Goal: Information Seeking & Learning: Learn about a topic

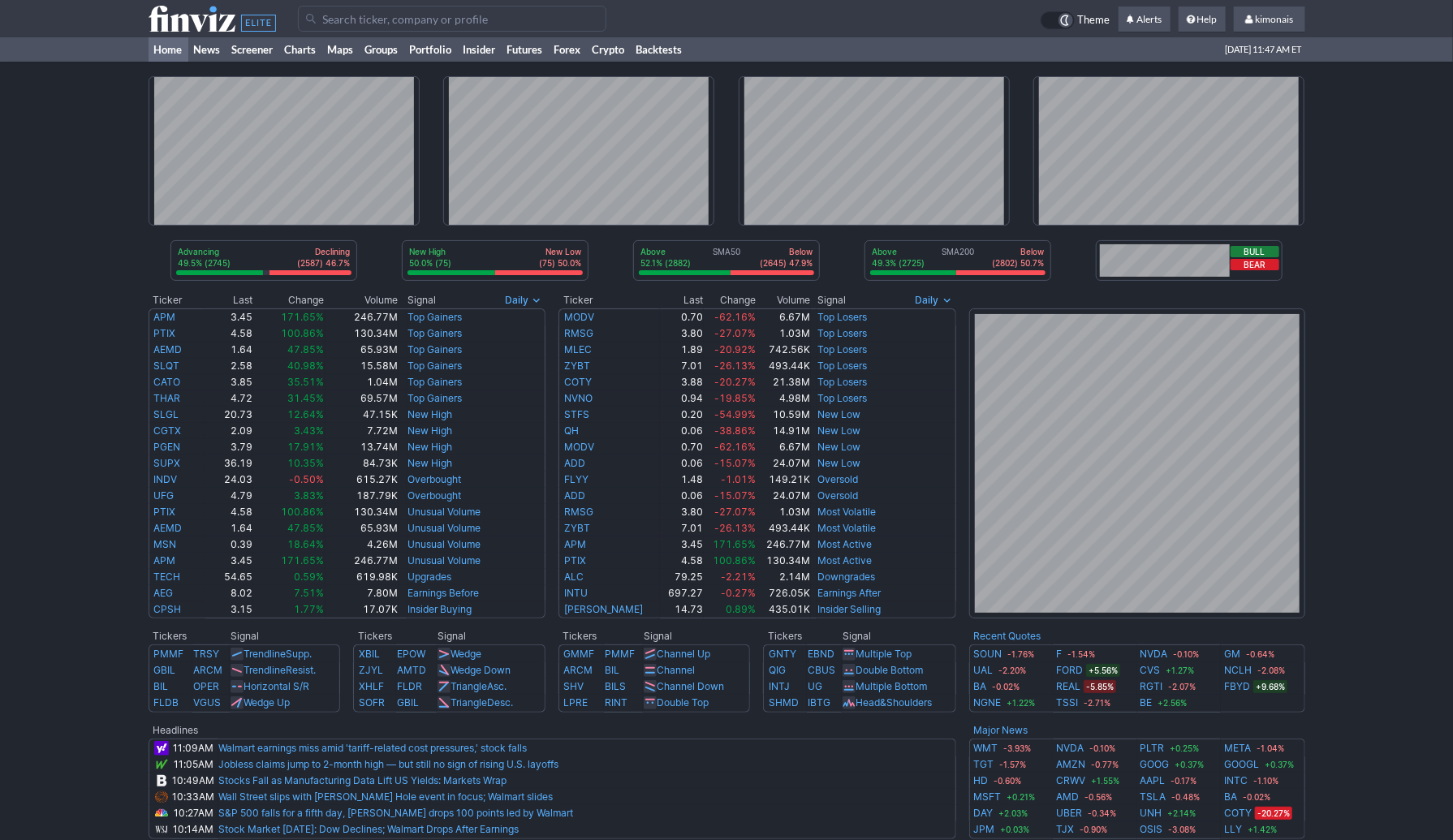
click at [1058, 19] on icon at bounding box center [1065, 20] width 13 height 13
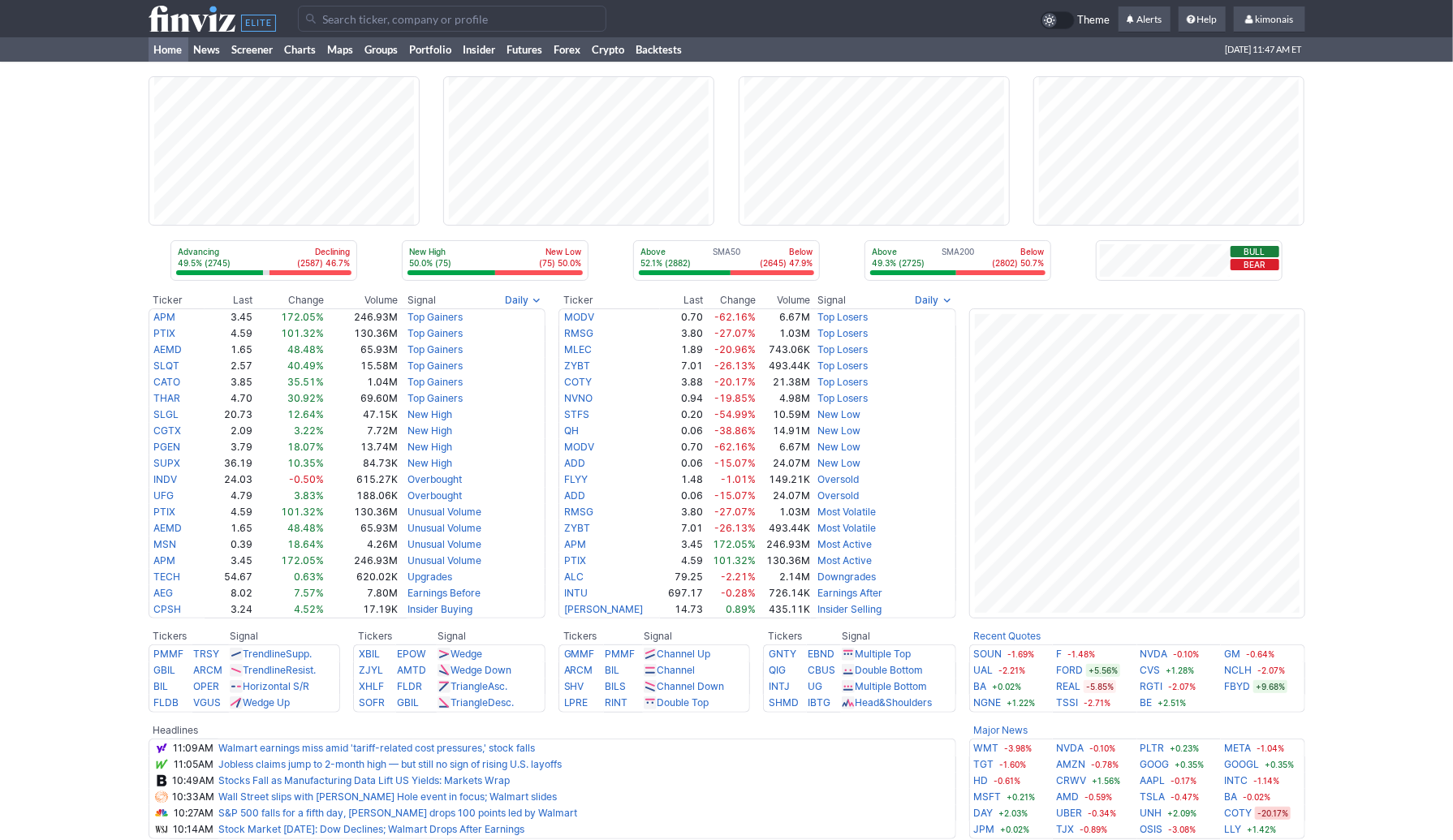
drag, startPoint x: 0, startPoint y: 0, endPoint x: 1058, endPoint y: 19, distance: 1058.2
click at [1058, 19] on div at bounding box center [1058, 20] width 34 height 18
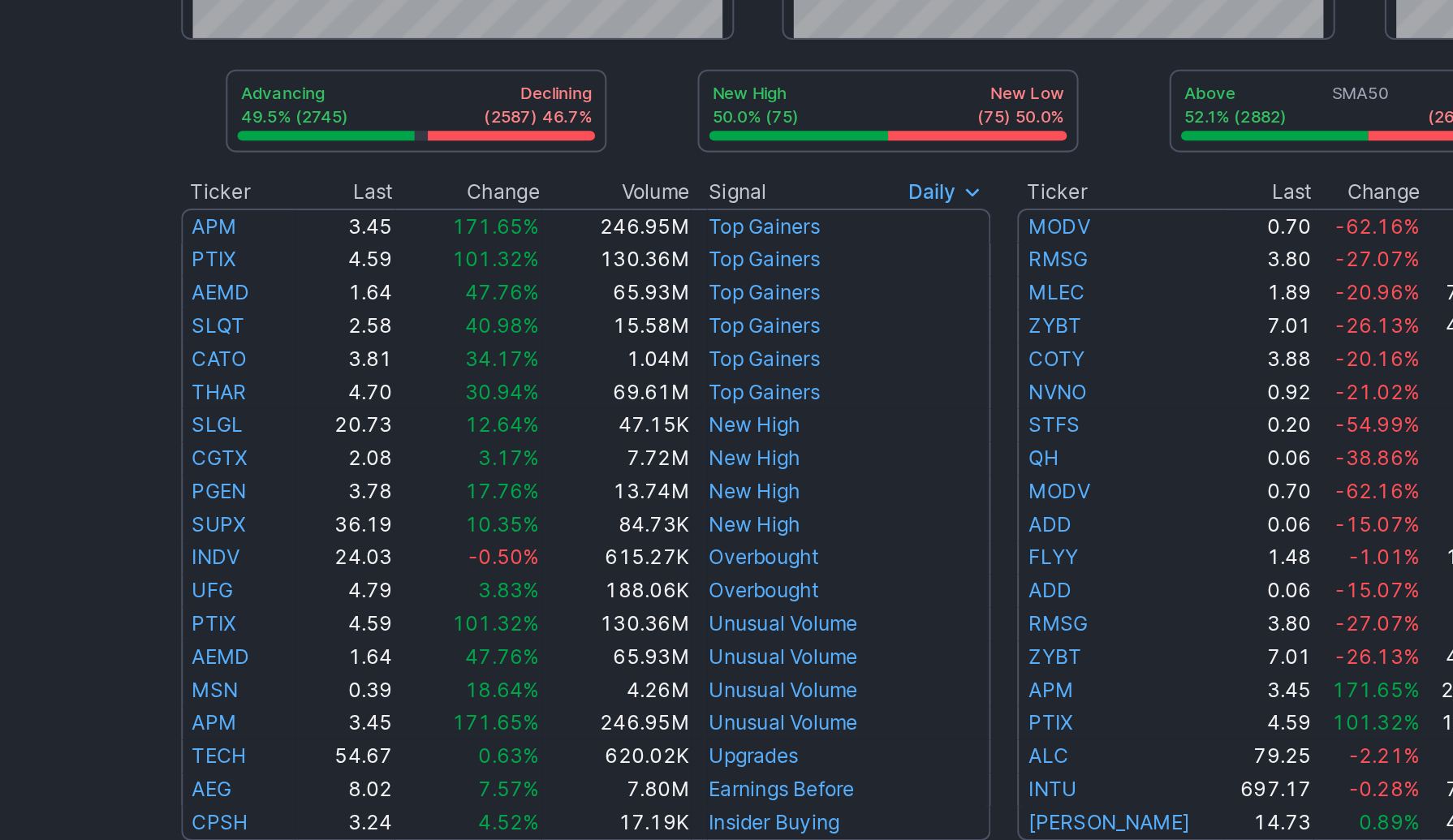
scroll to position [54, 0]
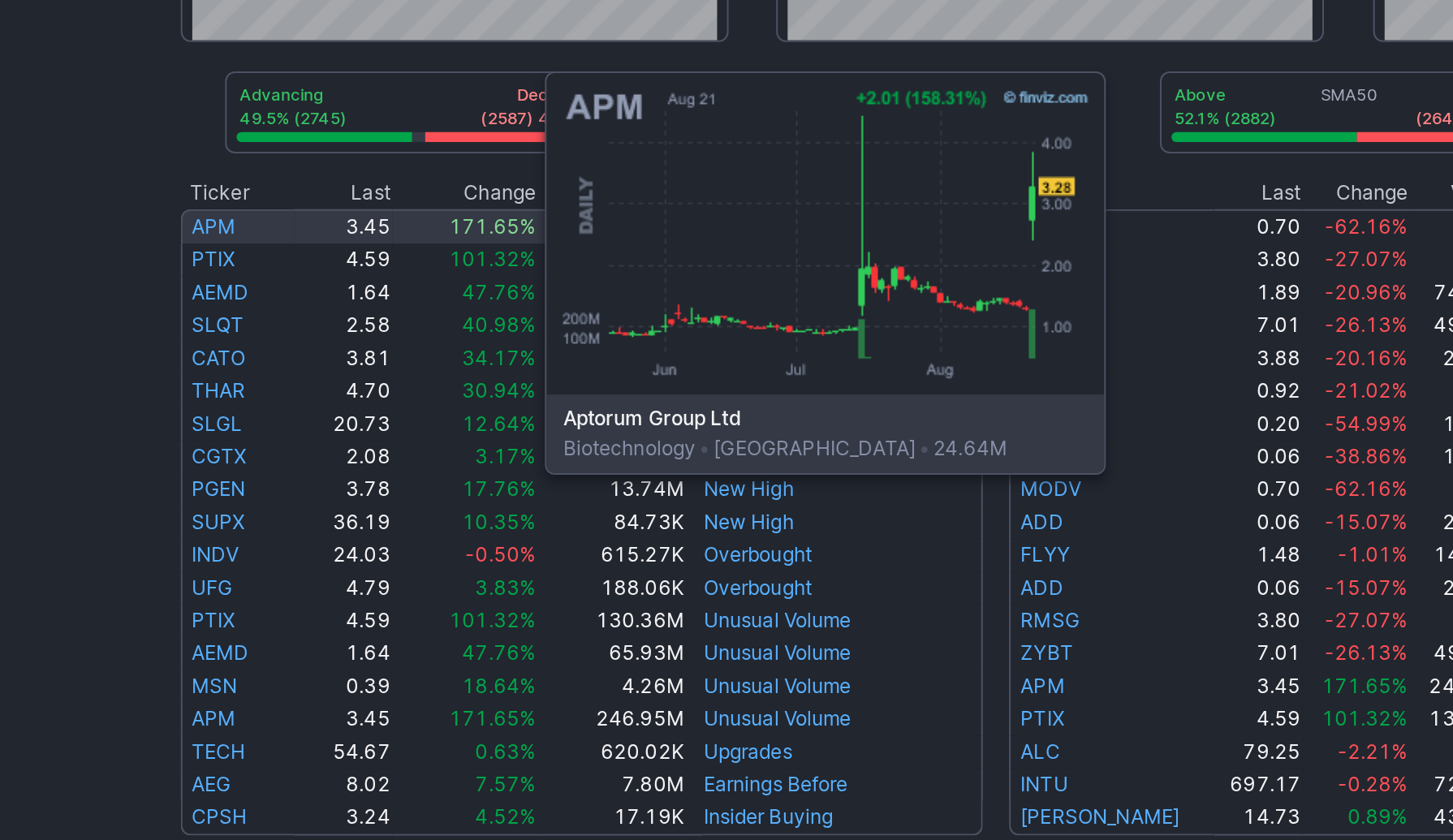
click at [166, 264] on link "APM" at bounding box center [165, 263] width 22 height 12
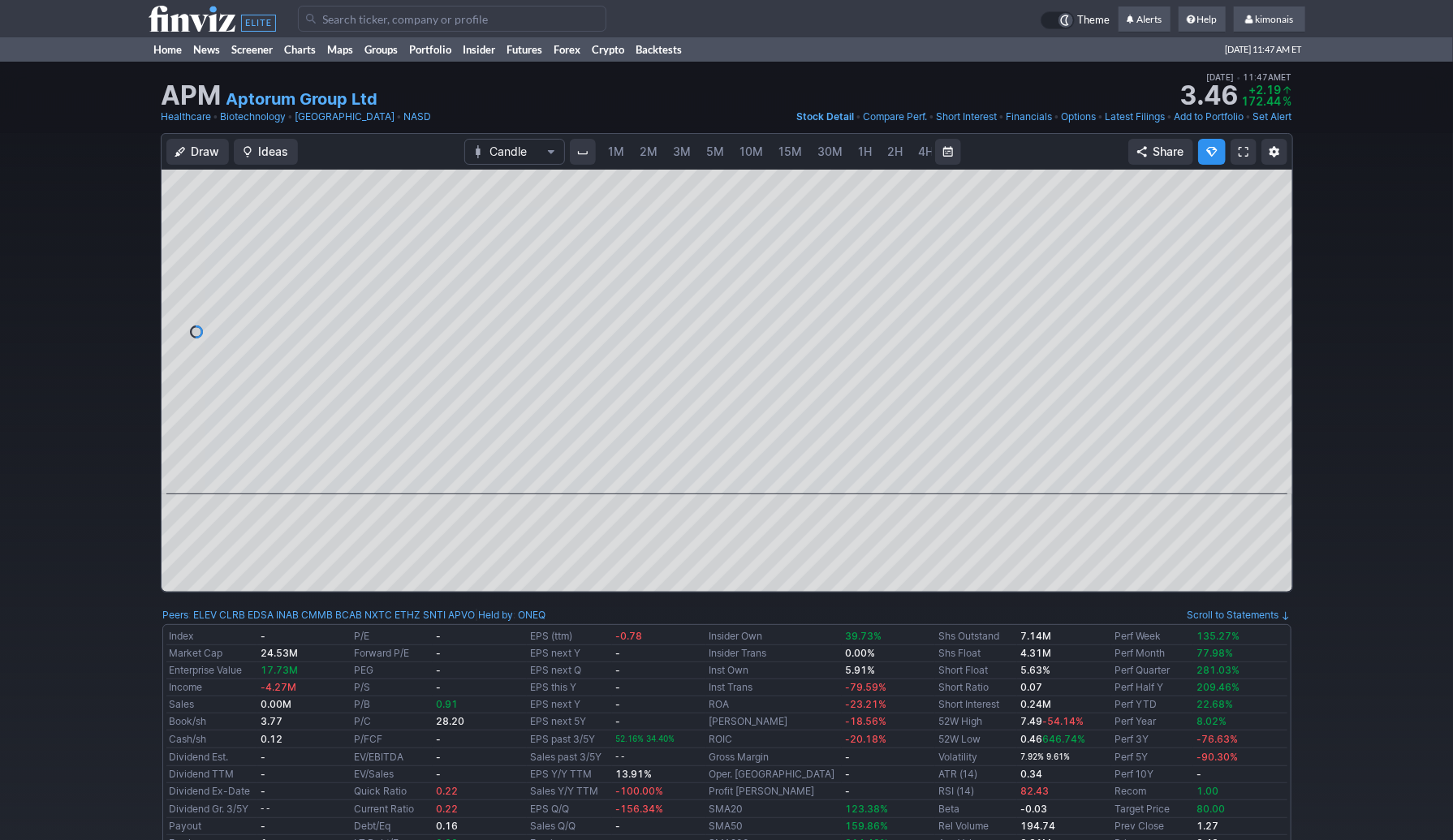
scroll to position [0, 84]
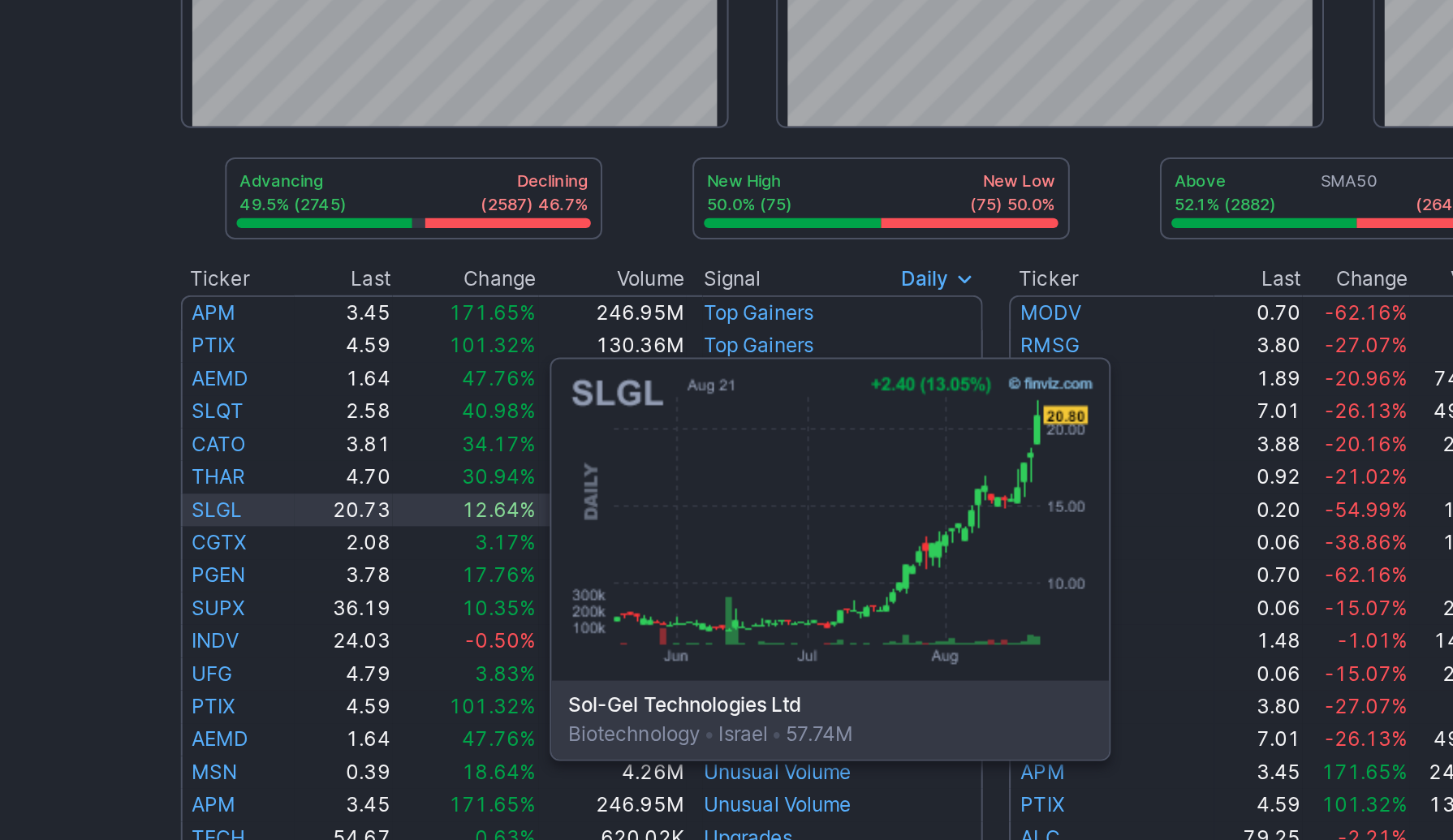
click at [169, 416] on link "SLGL" at bounding box center [166, 415] width 26 height 12
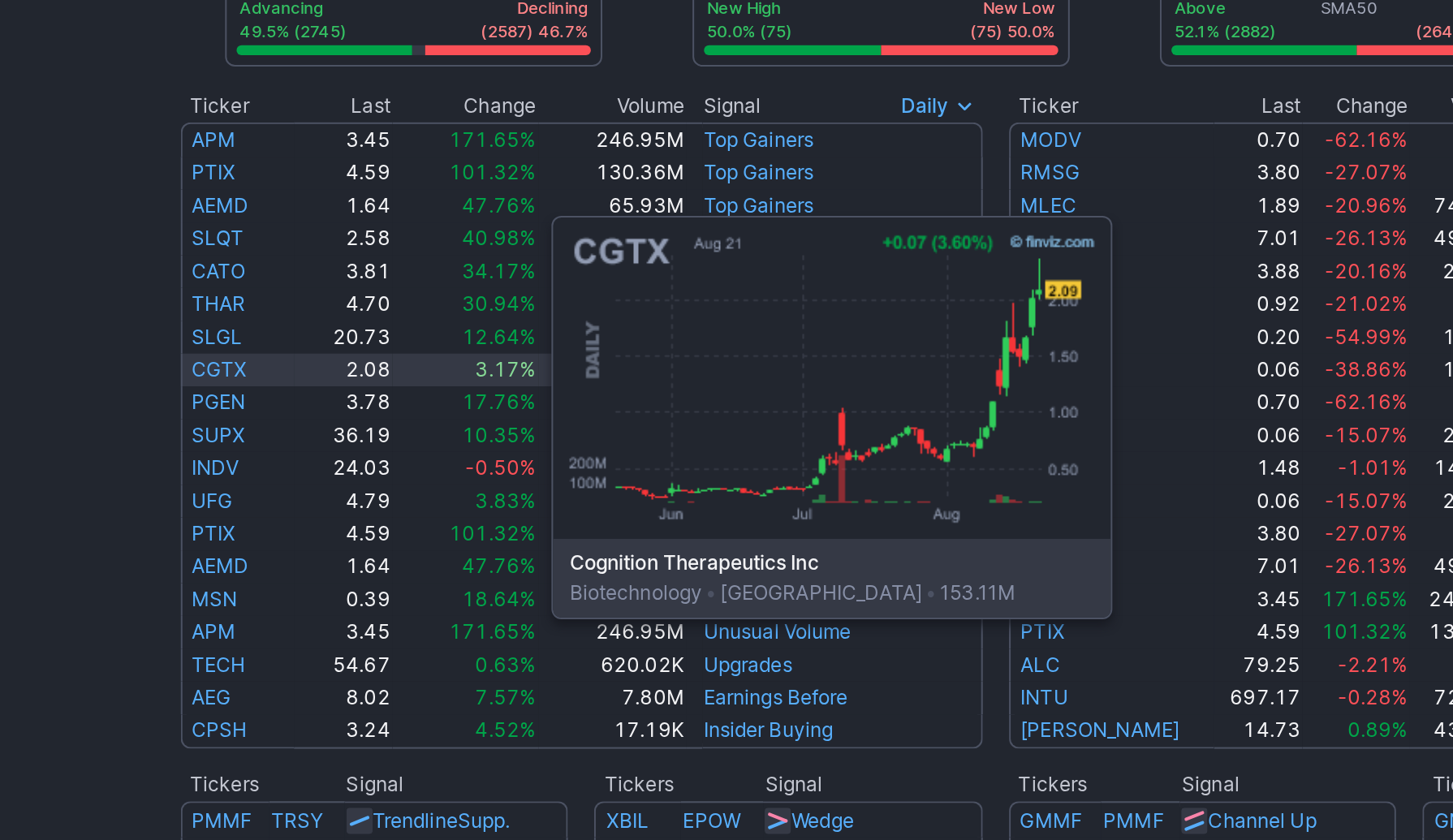
click at [170, 432] on link "CGTX" at bounding box center [167, 431] width 27 height 12
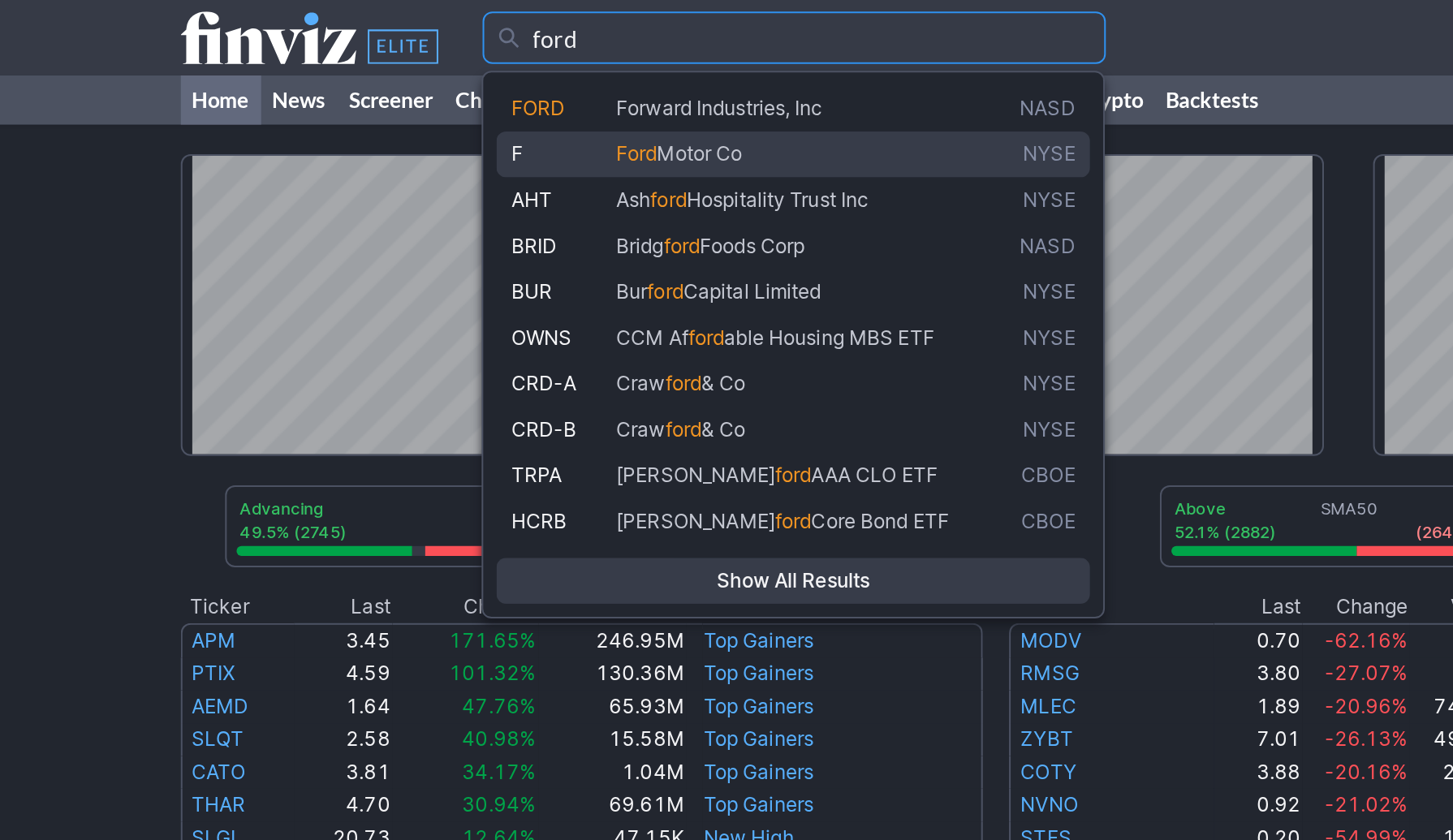
click at [399, 68] on link "F Ford Motor Co NYSE" at bounding box center [452, 77] width 294 height 23
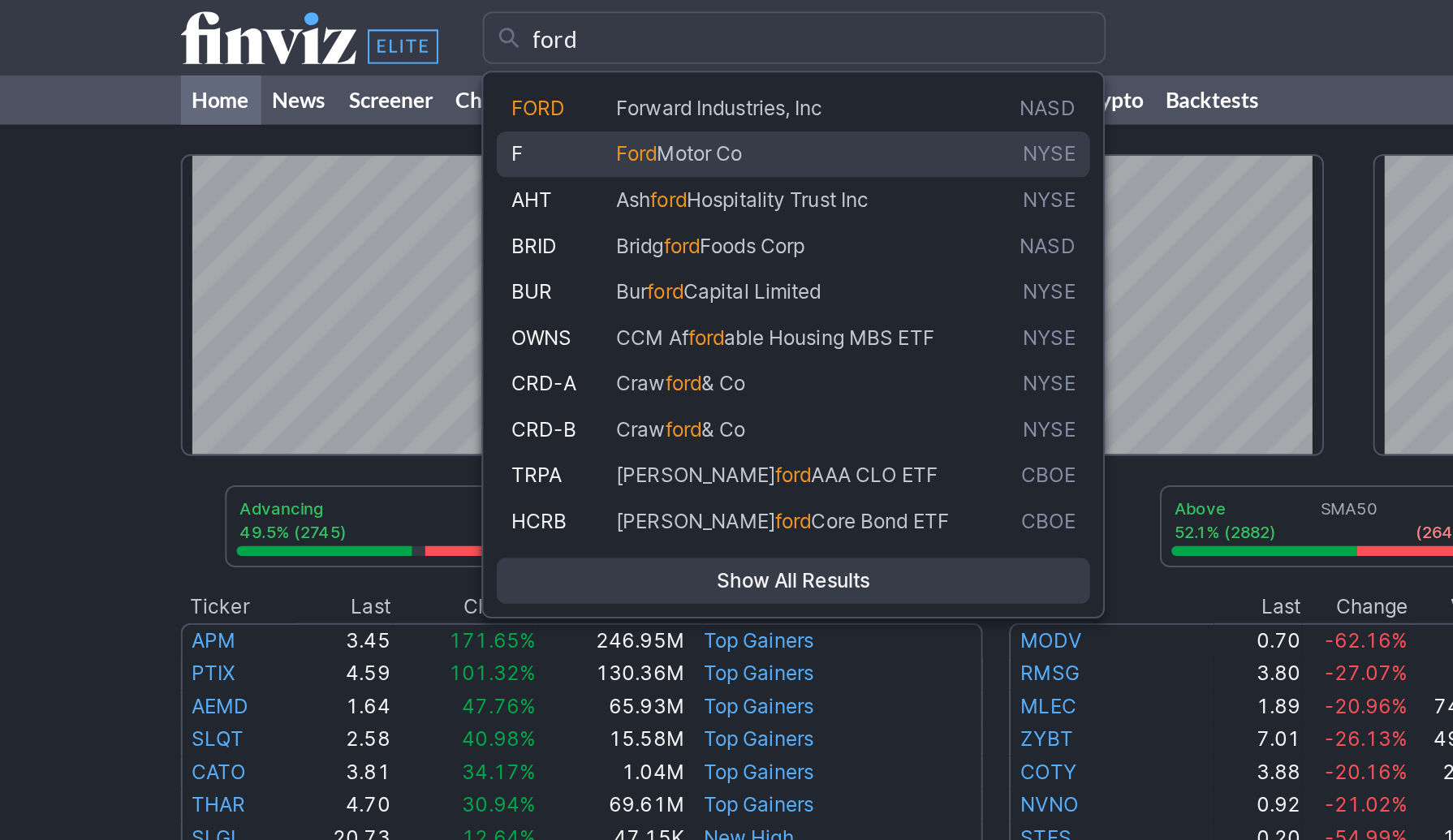
type input "F"
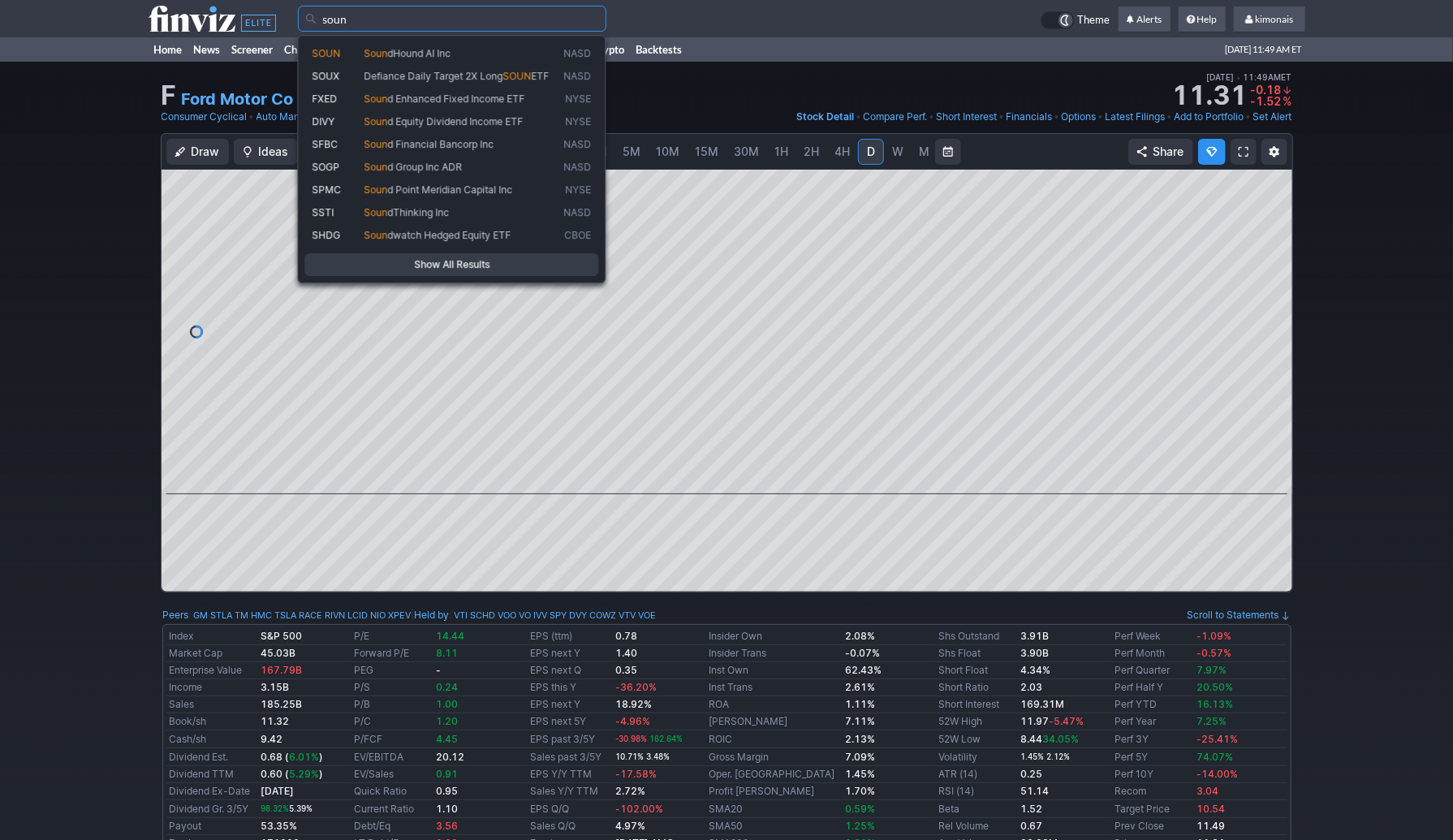
type input "soun"
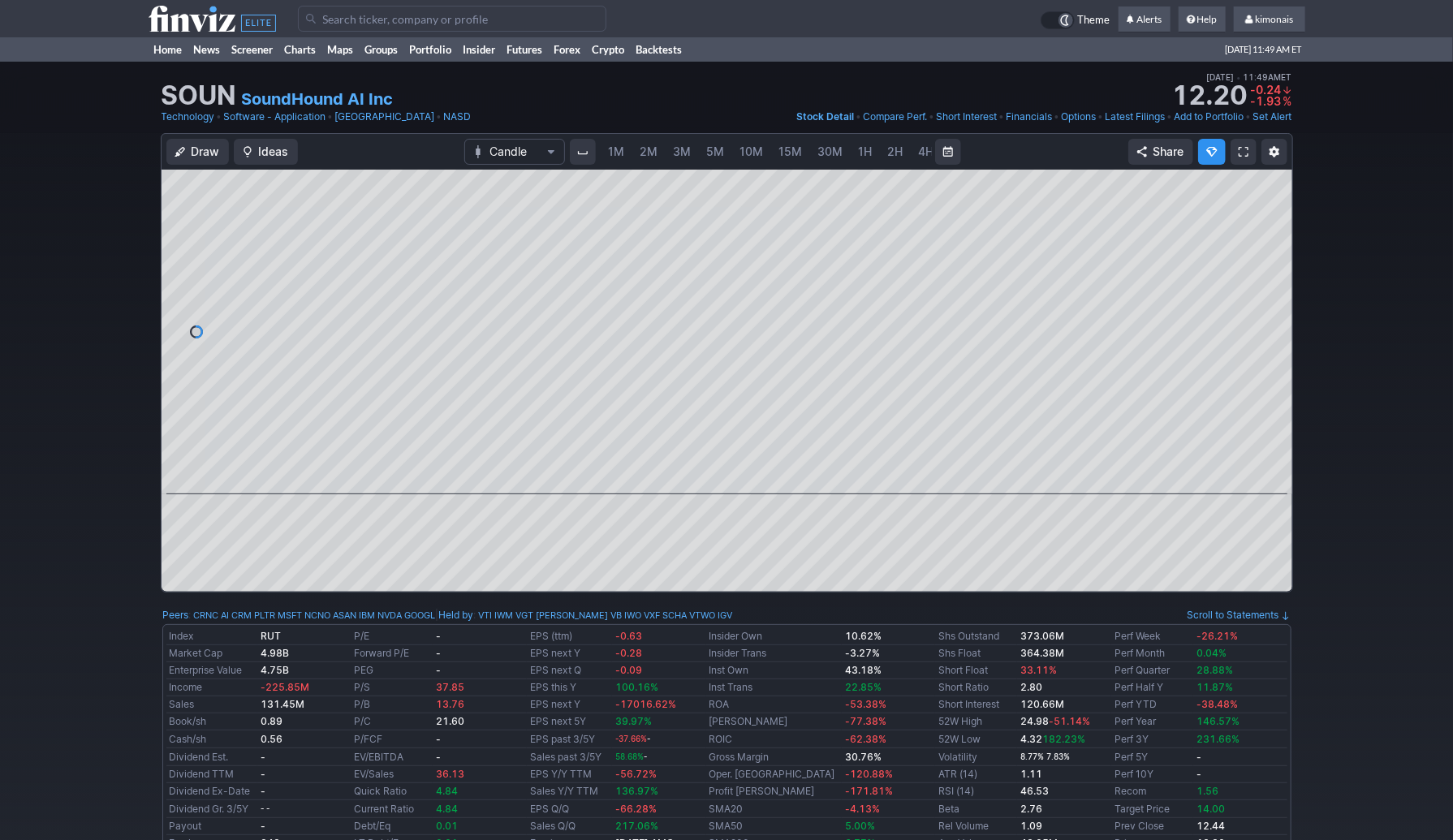
scroll to position [0, 84]
click at [627, 145] on span "5M" at bounding box center [631, 151] width 18 height 14
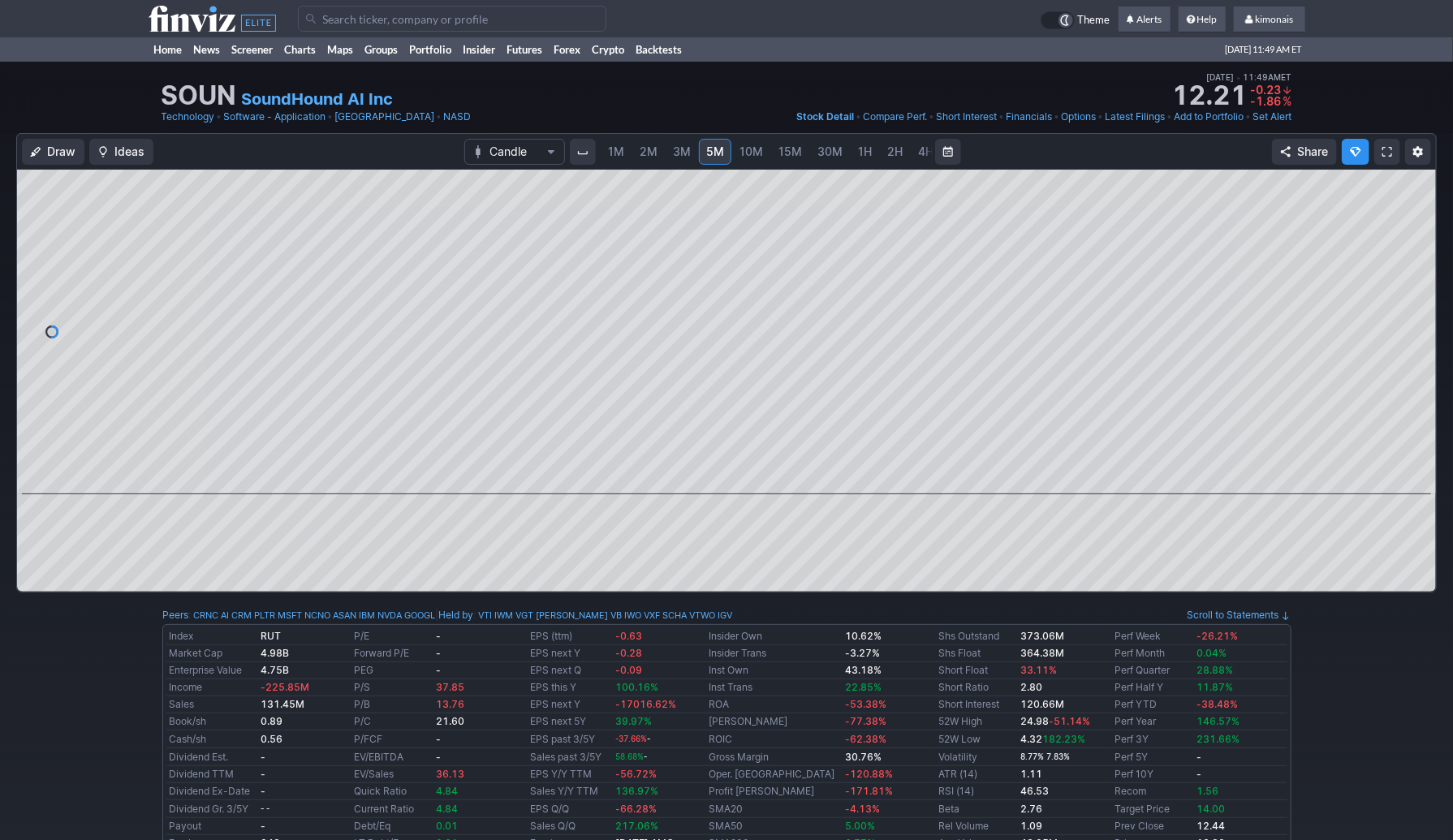
click at [653, 156] on span "2M" at bounding box center [649, 151] width 18 height 14
click at [616, 154] on span "1M" at bounding box center [616, 151] width 16 height 14
click at [778, 158] on span "15M" at bounding box center [790, 151] width 24 height 16
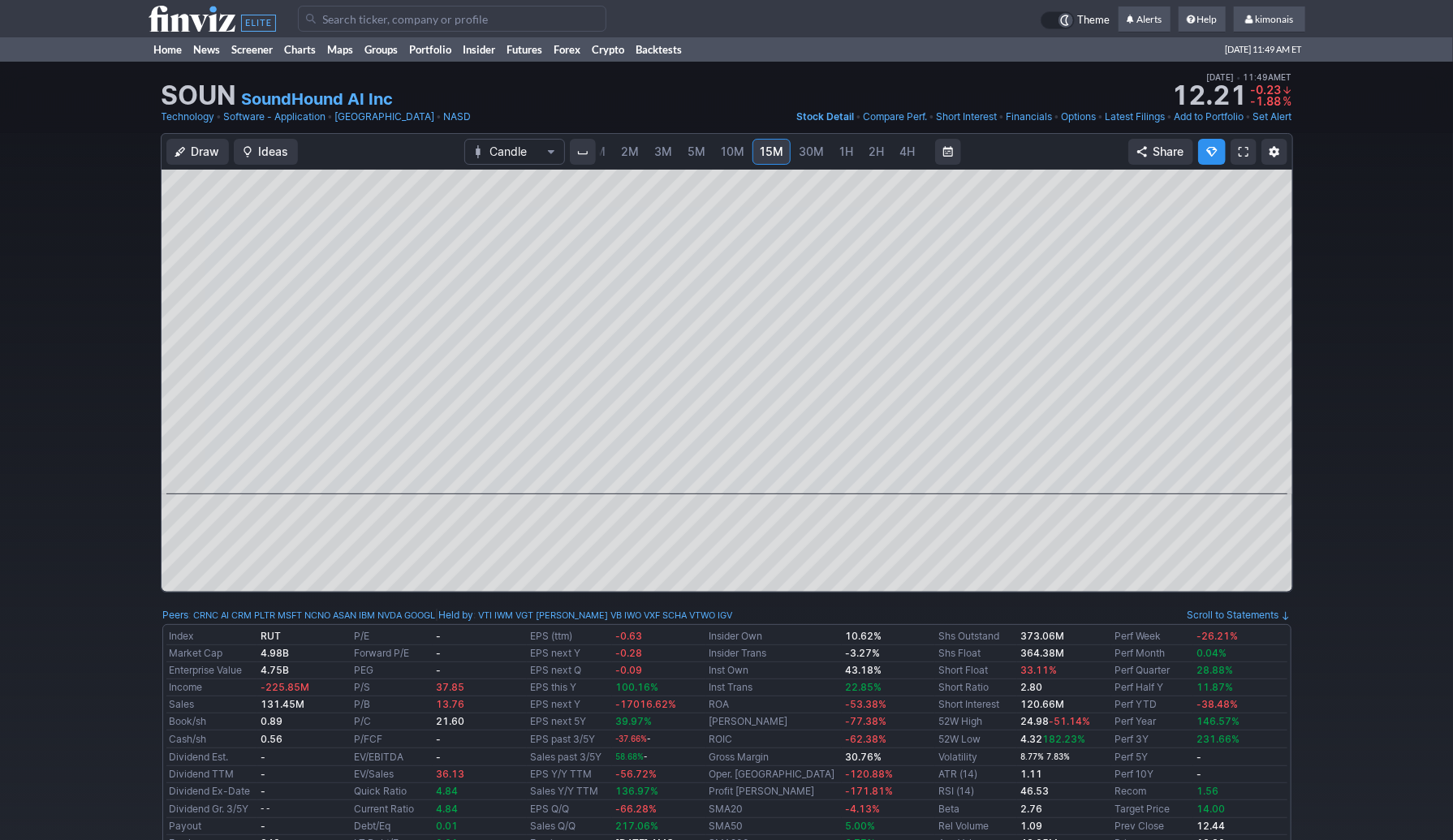
click at [767, 157] on span "15M" at bounding box center [771, 151] width 24 height 14
click at [735, 157] on span "10M" at bounding box center [733, 151] width 24 height 14
click at [779, 155] on span "15M" at bounding box center [790, 151] width 24 height 14
click at [832, 156] on link "1H" at bounding box center [846, 152] width 28 height 26
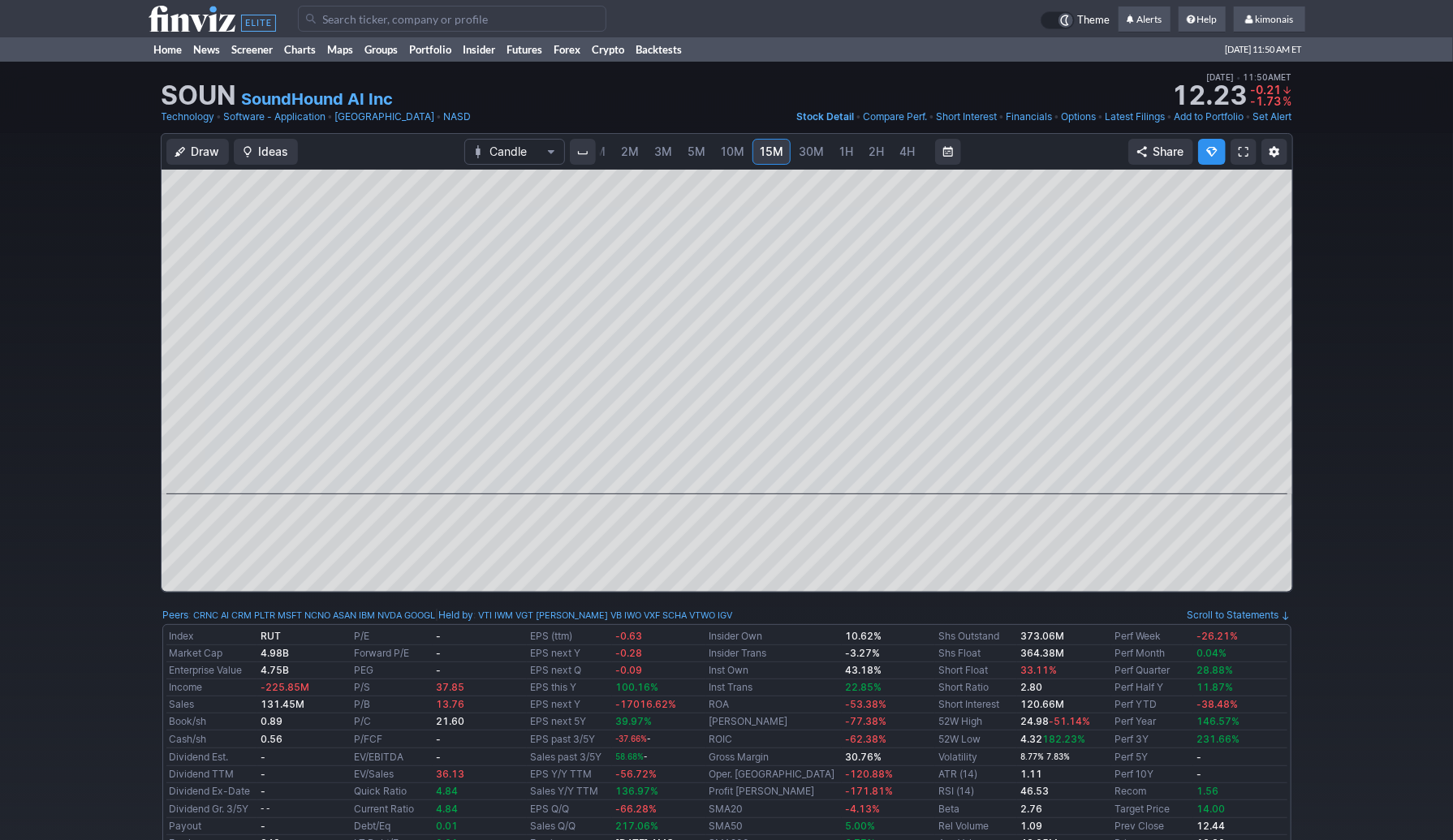
scroll to position [0, 84]
click at [841, 155] on span "4H" at bounding box center [843, 151] width 16 height 14
click at [859, 147] on link "D" at bounding box center [872, 152] width 26 height 26
click at [604, 157] on span "3M" at bounding box center [598, 151] width 18 height 14
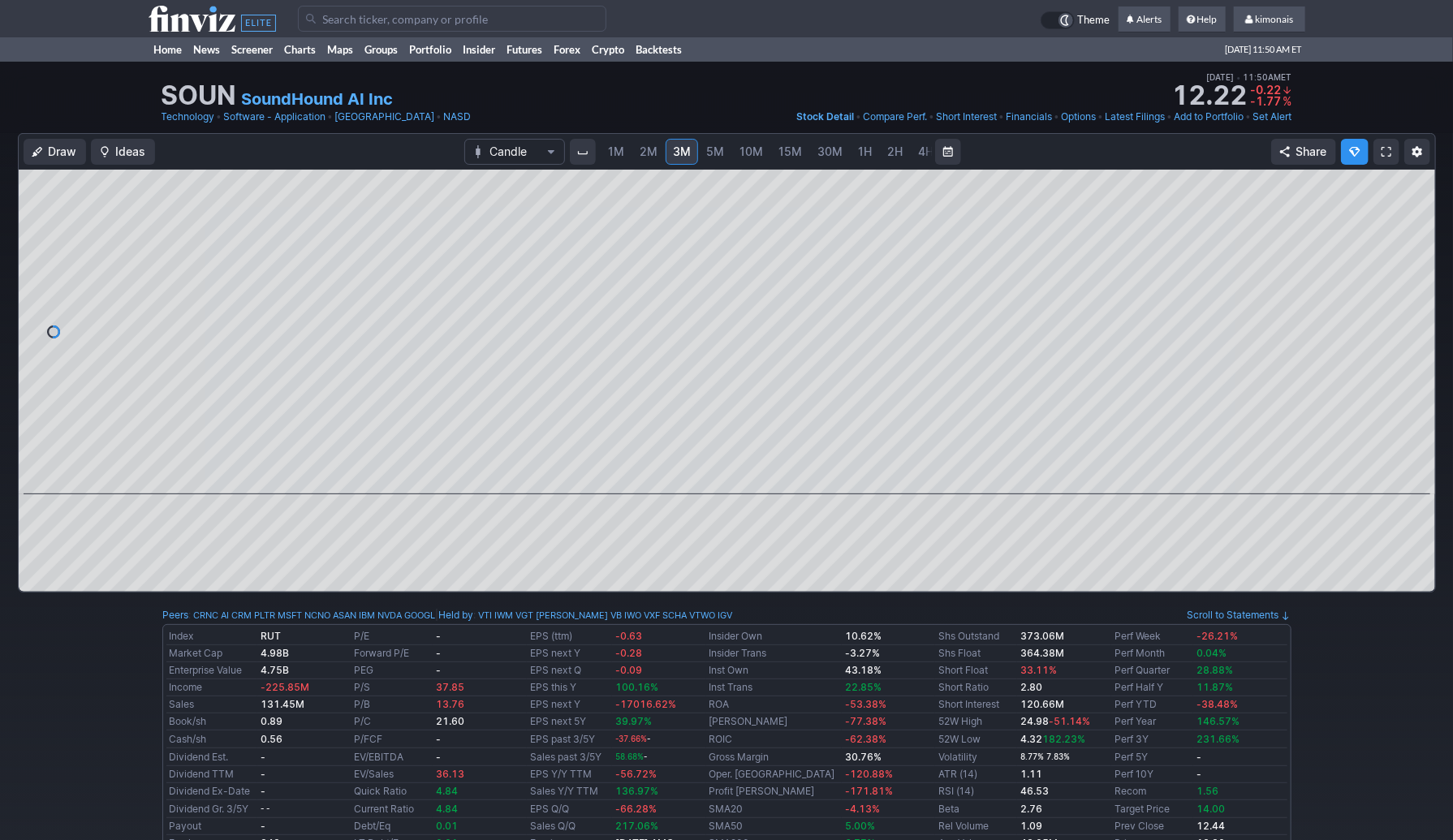
click at [617, 155] on span "1M" at bounding box center [616, 151] width 16 height 14
click at [645, 158] on span "2M" at bounding box center [649, 151] width 18 height 16
click at [690, 158] on link "3M" at bounding box center [682, 152] width 33 height 26
click at [710, 154] on span "5M" at bounding box center [715, 151] width 18 height 14
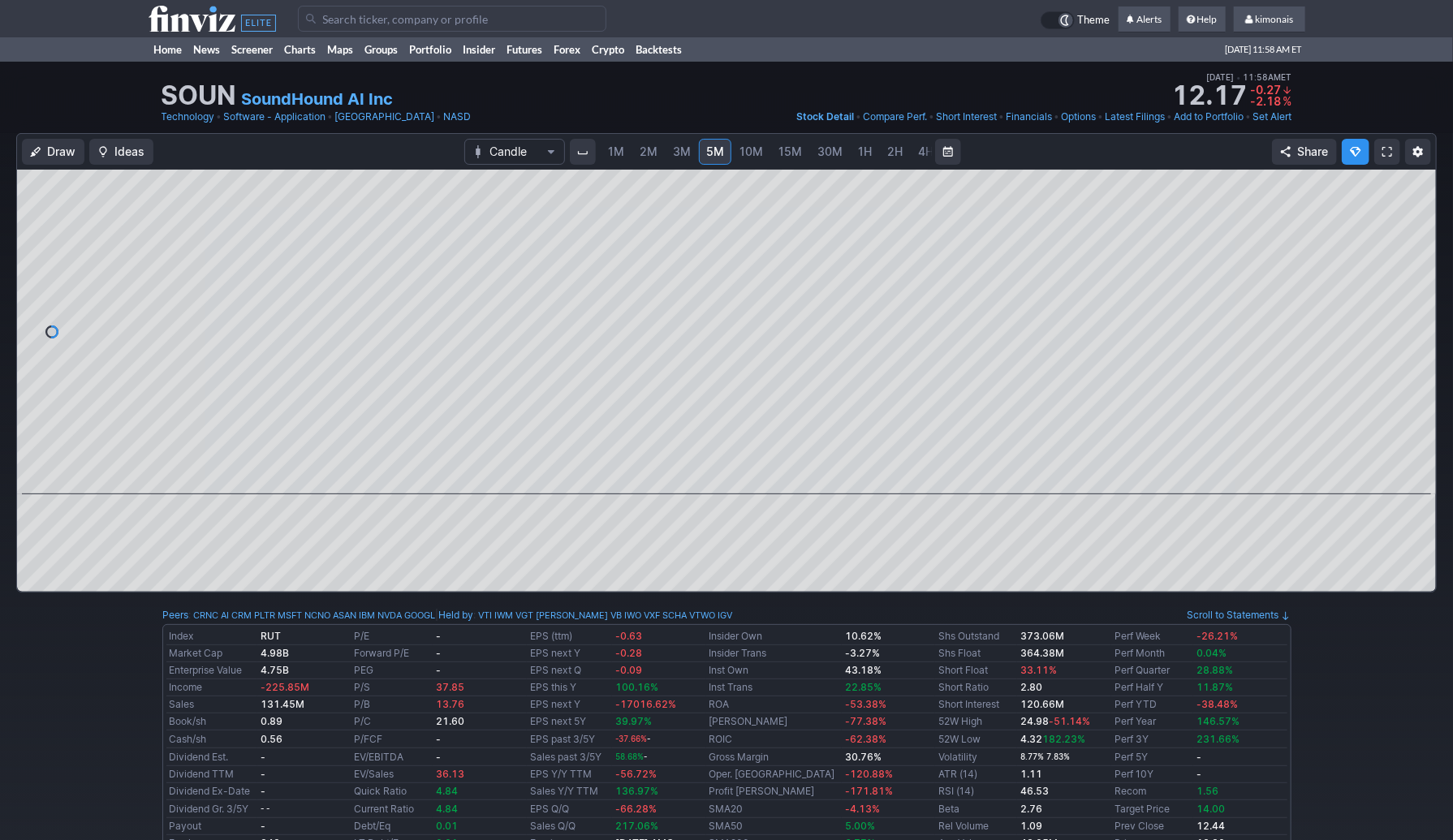
click at [748, 155] on span "10M" at bounding box center [751, 151] width 24 height 14
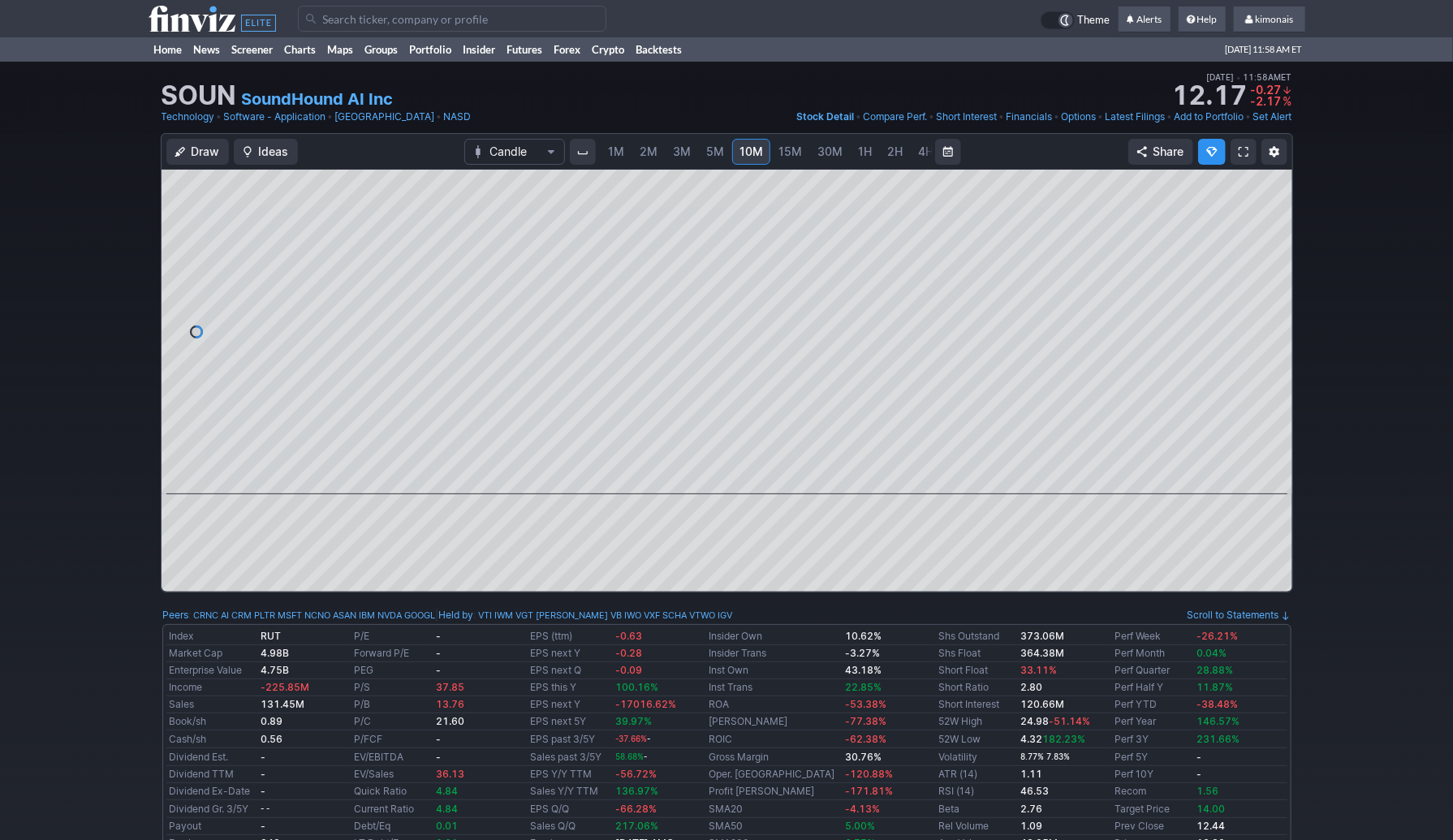
click at [617, 151] on span "1M" at bounding box center [616, 151] width 16 height 14
